Goal: Find specific page/section: Find specific page/section

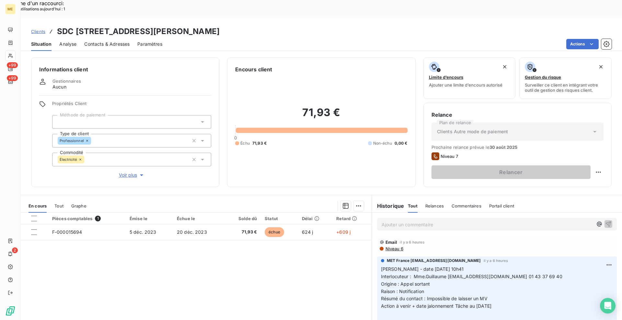
click at [41, 29] on span "Clients" at bounding box center [38, 31] width 14 height 5
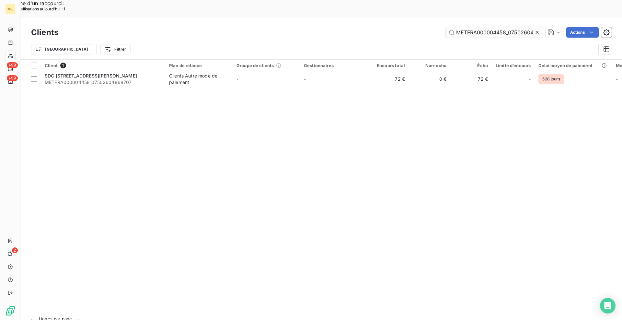
scroll to position [0, 20]
click at [503, 27] on input "METFRA000004458_07502604868707" at bounding box center [494, 32] width 97 height 10
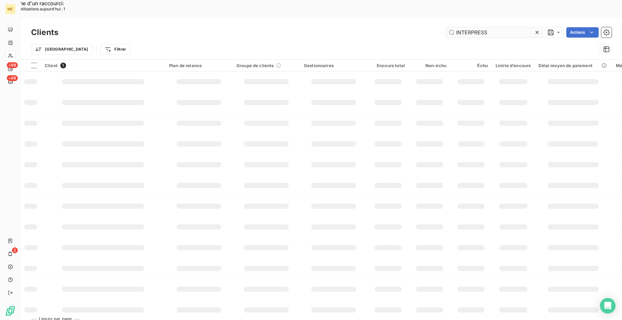
scroll to position [0, 0]
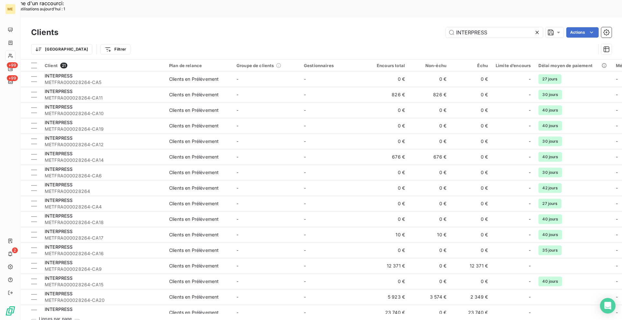
type input "INTERPRESS"
click at [231, 43] on div "Trier Filtrer" at bounding box center [313, 49] width 565 height 12
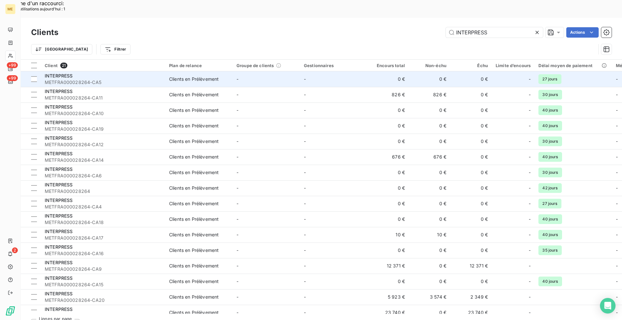
click at [95, 79] on span "METFRA000028264-CA5" at bounding box center [103, 82] width 117 height 6
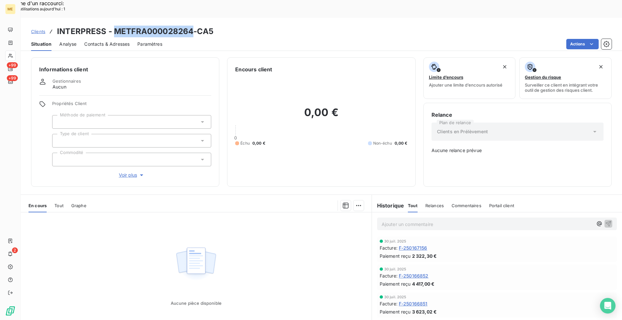
drag, startPoint x: 191, startPoint y: 13, endPoint x: 116, endPoint y: 11, distance: 74.9
click at [116, 26] on h3 "INTERPRESS - METFRA000028264-CA5" at bounding box center [135, 32] width 157 height 12
copy h3 "METFRA000028264"
click at [34, 29] on span "Clients" at bounding box center [38, 31] width 14 height 5
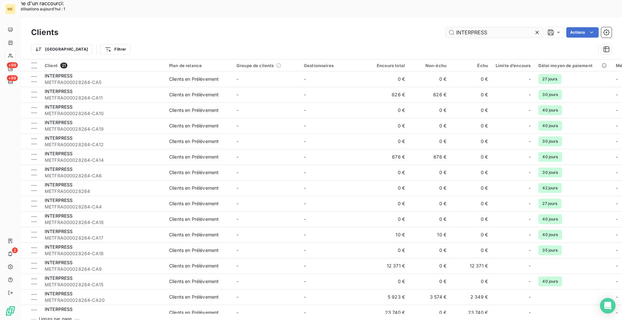
click at [473, 27] on input "INTERPRESS" at bounding box center [494, 32] width 97 height 10
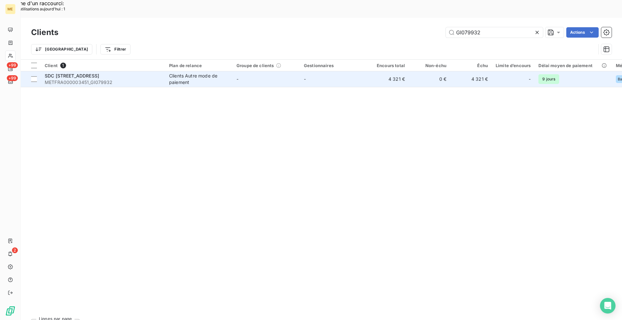
type input "GI079932"
click at [119, 79] on span "METFRA000003451_GI079932" at bounding box center [103, 82] width 117 height 6
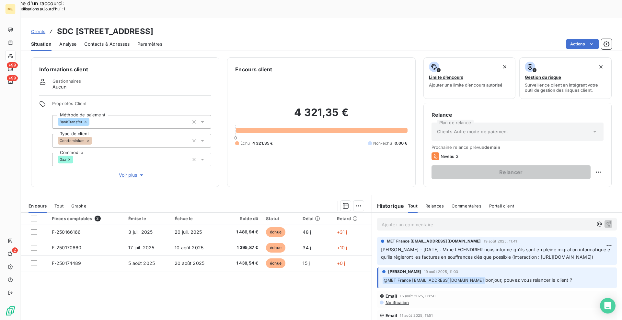
click at [309, 296] on div "Pièces comptables 3 Émise le Échue le Solde dû Statut Délai Retard F-250166166 …" at bounding box center [196, 275] width 351 height 125
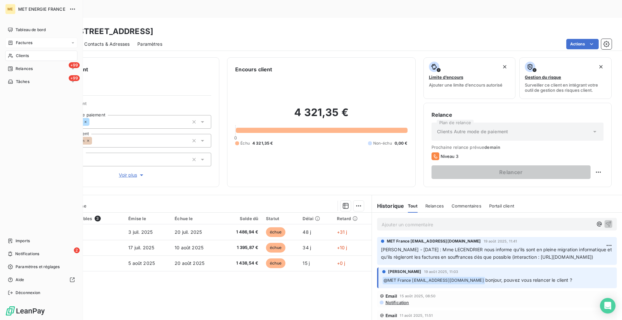
drag, startPoint x: 16, startPoint y: 54, endPoint x: 15, endPoint y: 46, distance: 8.8
click at [16, 54] on span "Clients" at bounding box center [22, 56] width 13 height 6
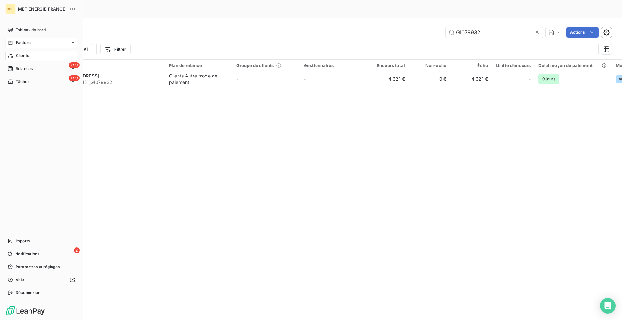
click at [15, 45] on div "Factures" at bounding box center [20, 43] width 25 height 6
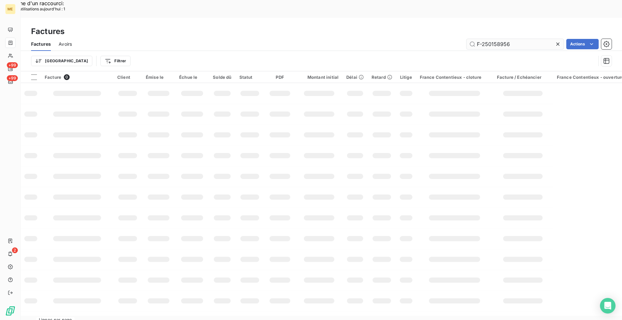
drag, startPoint x: 522, startPoint y: 24, endPoint x: 477, endPoint y: 26, distance: 44.4
click at [477, 39] on input "F-250158956" at bounding box center [515, 44] width 97 height 10
click at [558, 41] on icon at bounding box center [558, 44] width 6 height 6
